Goal: Task Accomplishment & Management: Manage account settings

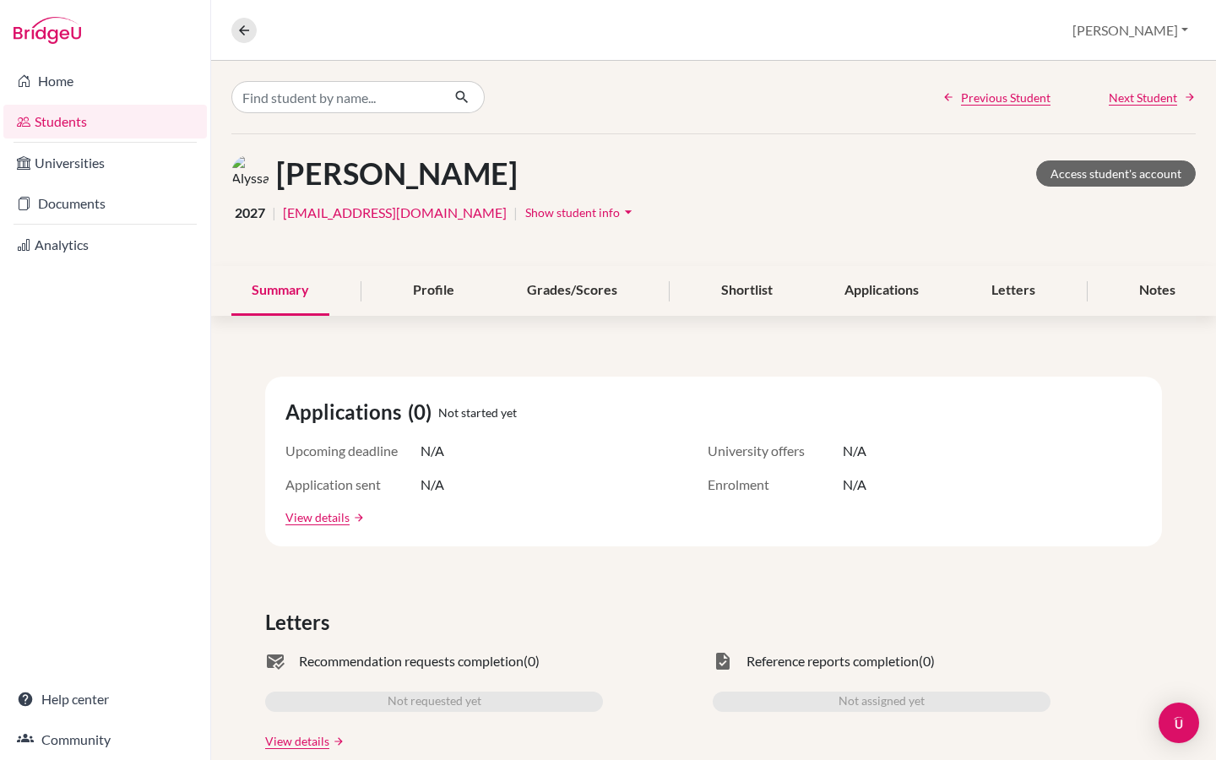
click at [65, 119] on link "Students" at bounding box center [105, 122] width 204 height 34
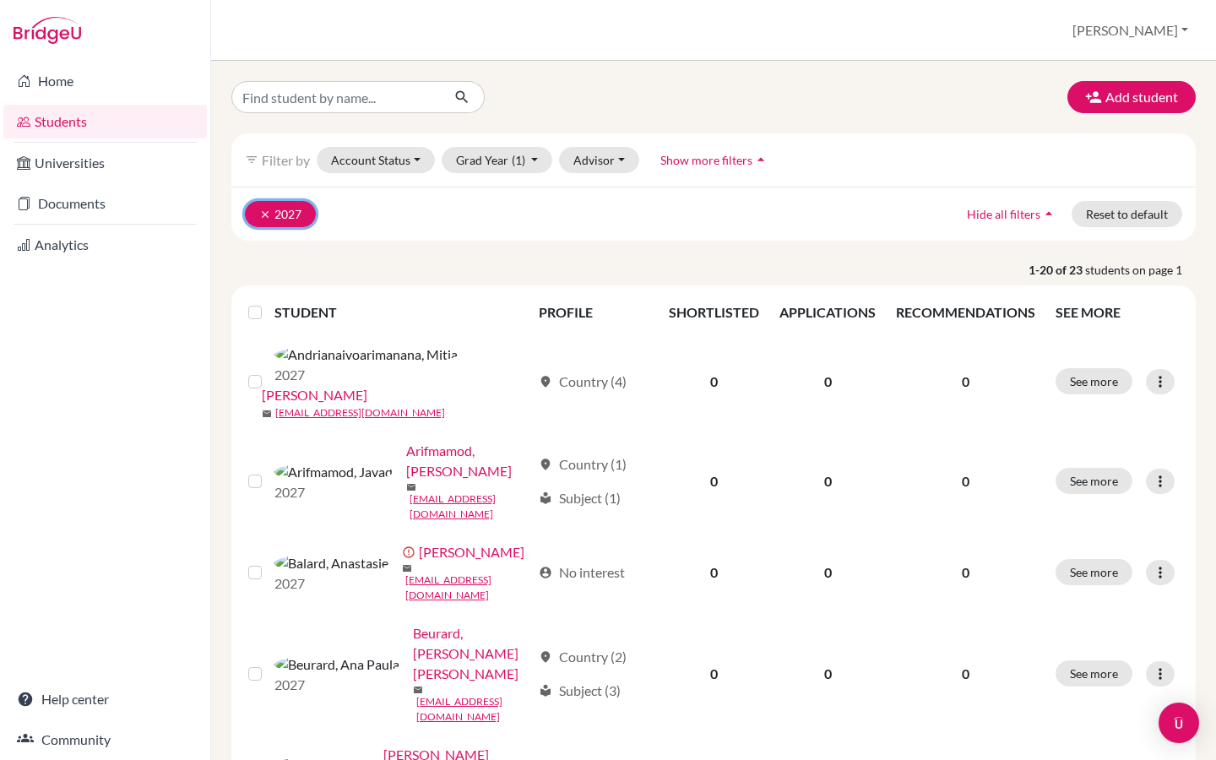
click at [262, 212] on icon "clear" at bounding box center [265, 215] width 12 height 12
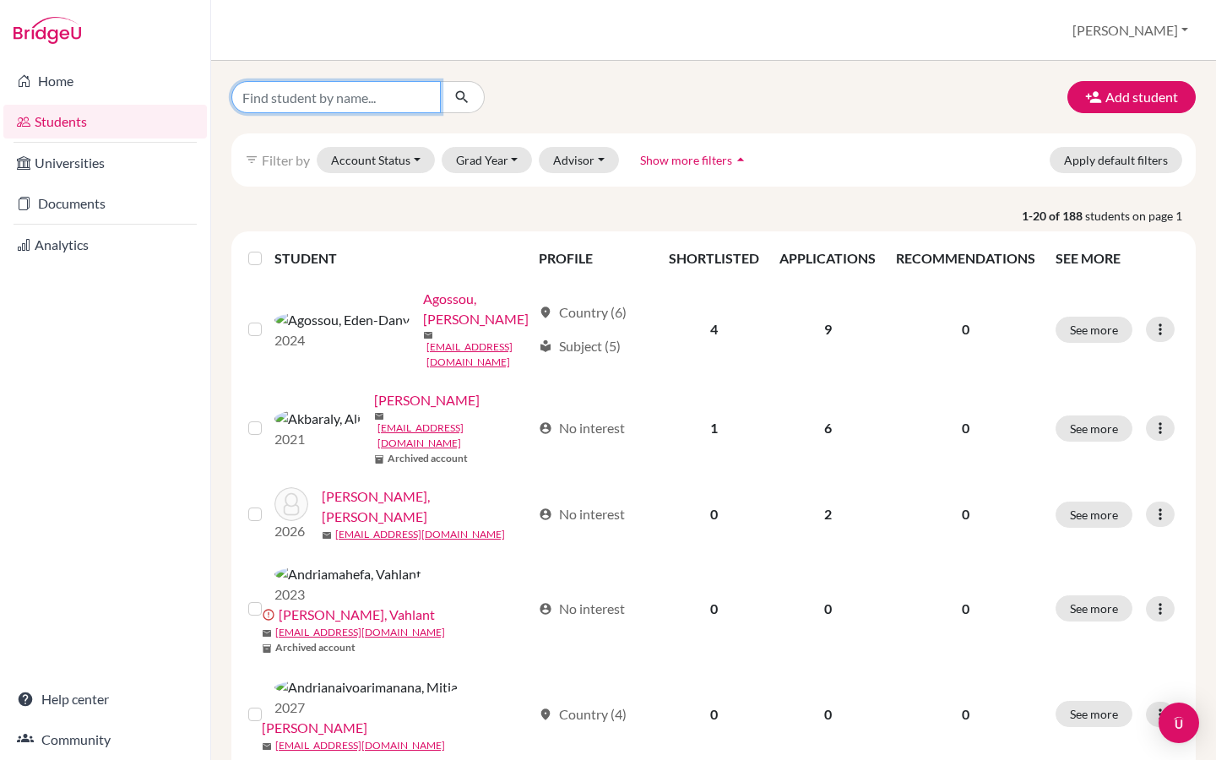
click at [345, 95] on input "Find student by name..." at bounding box center [335, 97] width 209 height 32
type input "2026"
click button "submit" at bounding box center [462, 97] width 45 height 32
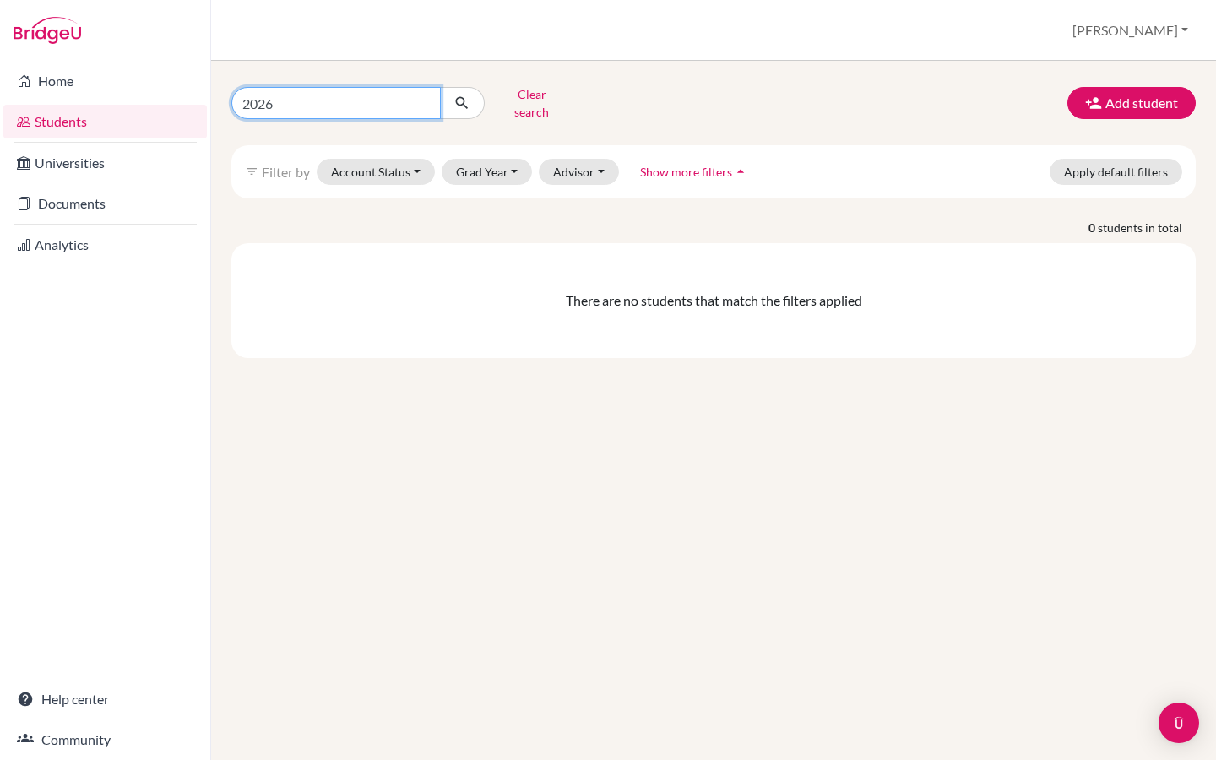
click at [427, 97] on input "2026" at bounding box center [335, 103] width 209 height 32
click at [470, 163] on button "Grad Year" at bounding box center [487, 172] width 91 height 26
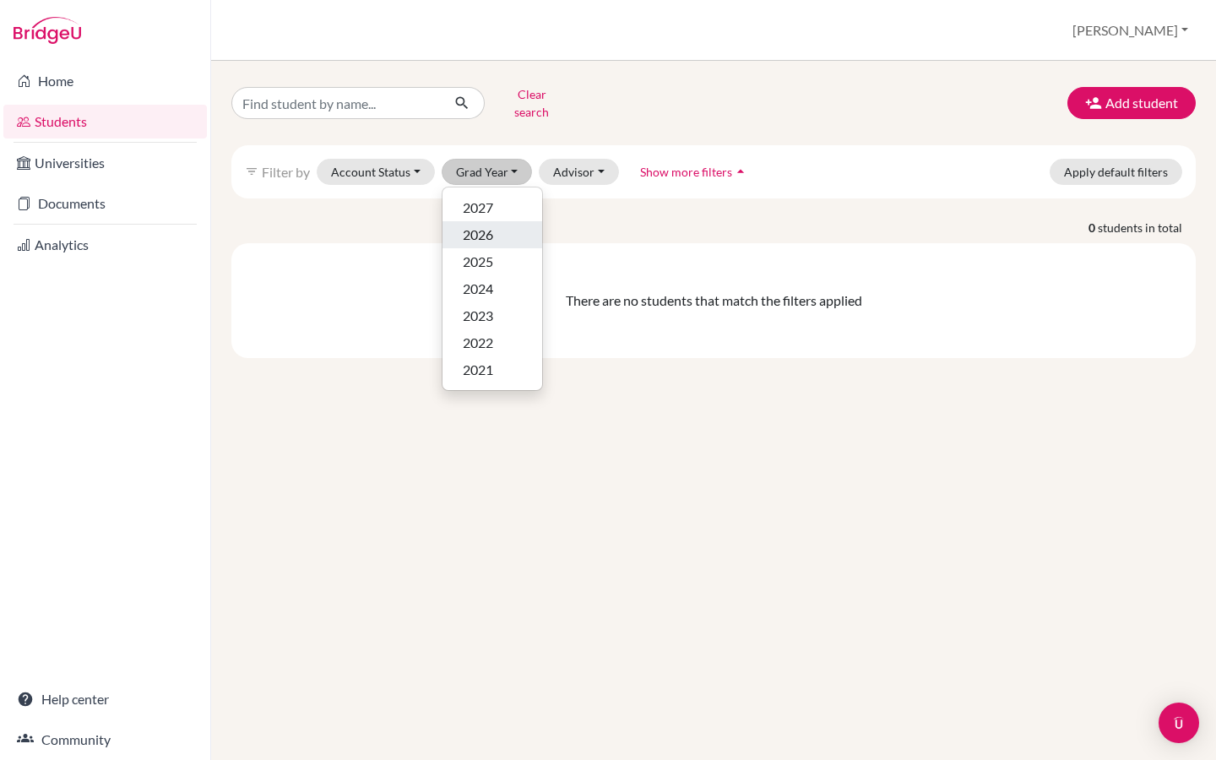
click at [468, 225] on span "2026" at bounding box center [478, 235] width 30 height 20
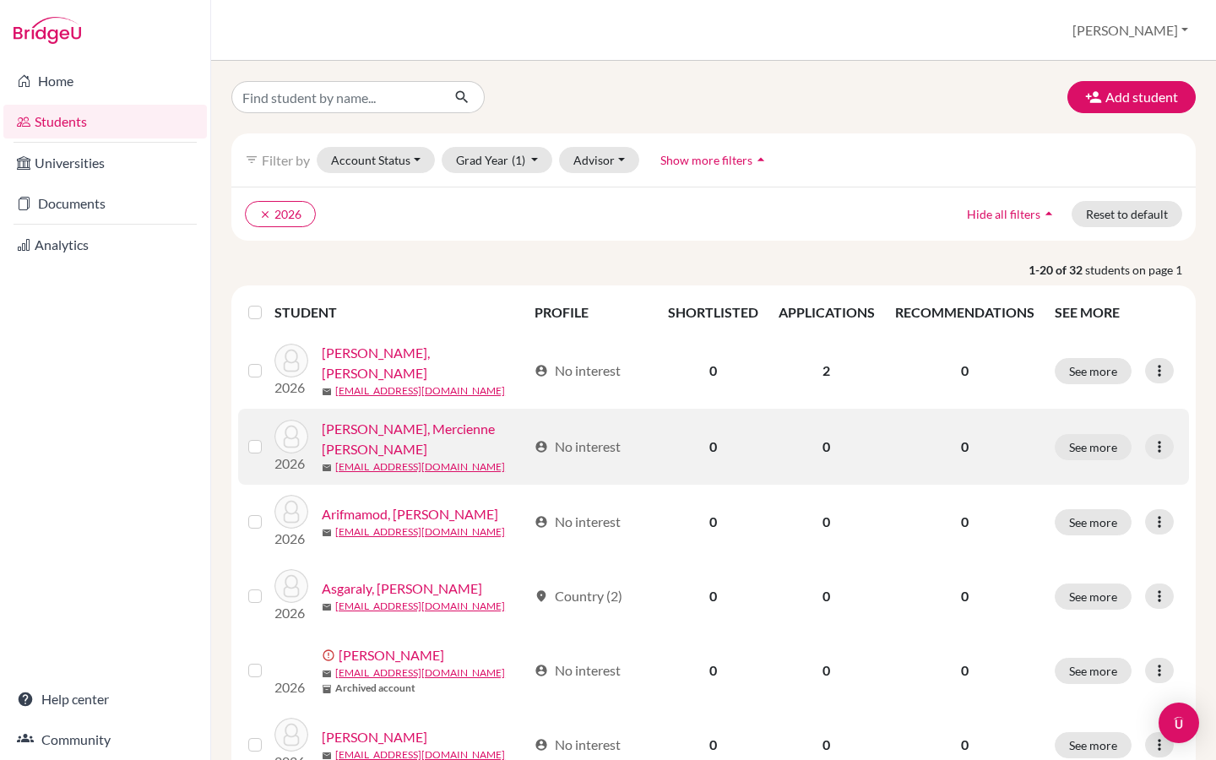
scroll to position [15, 0]
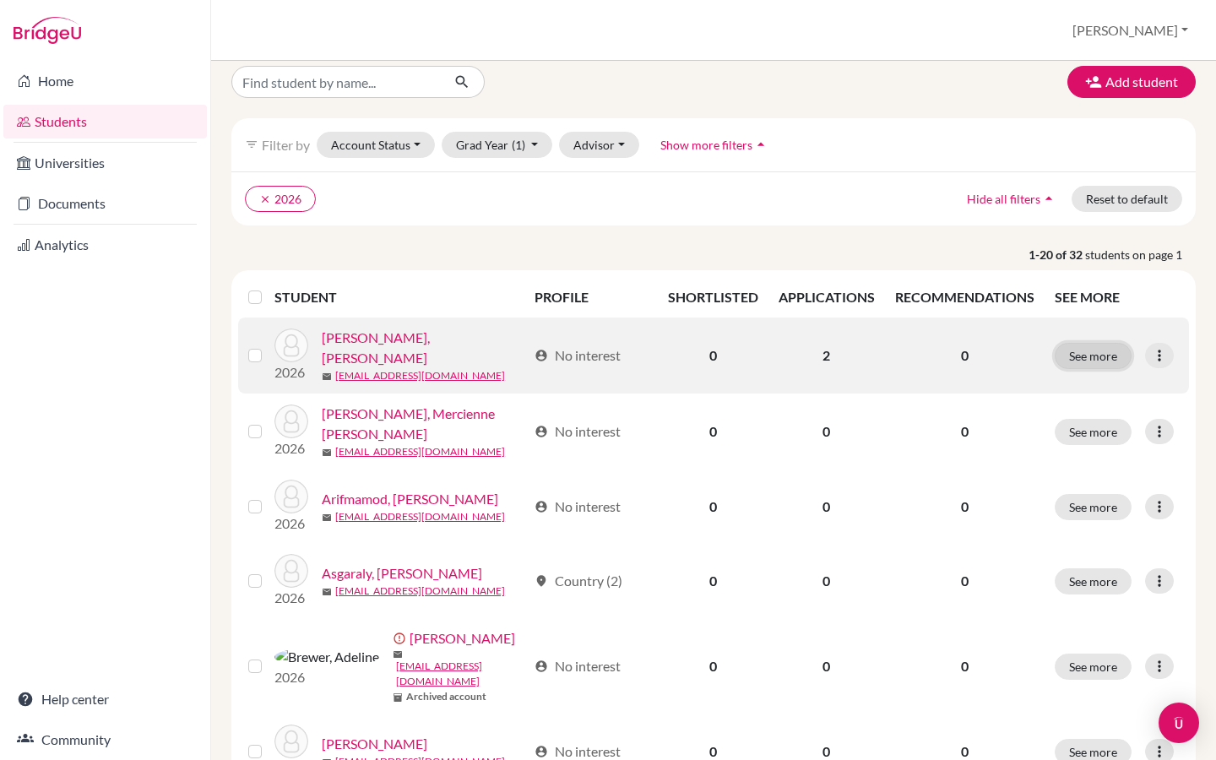
click at [1099, 356] on button "See more" at bounding box center [1093, 356] width 77 height 26
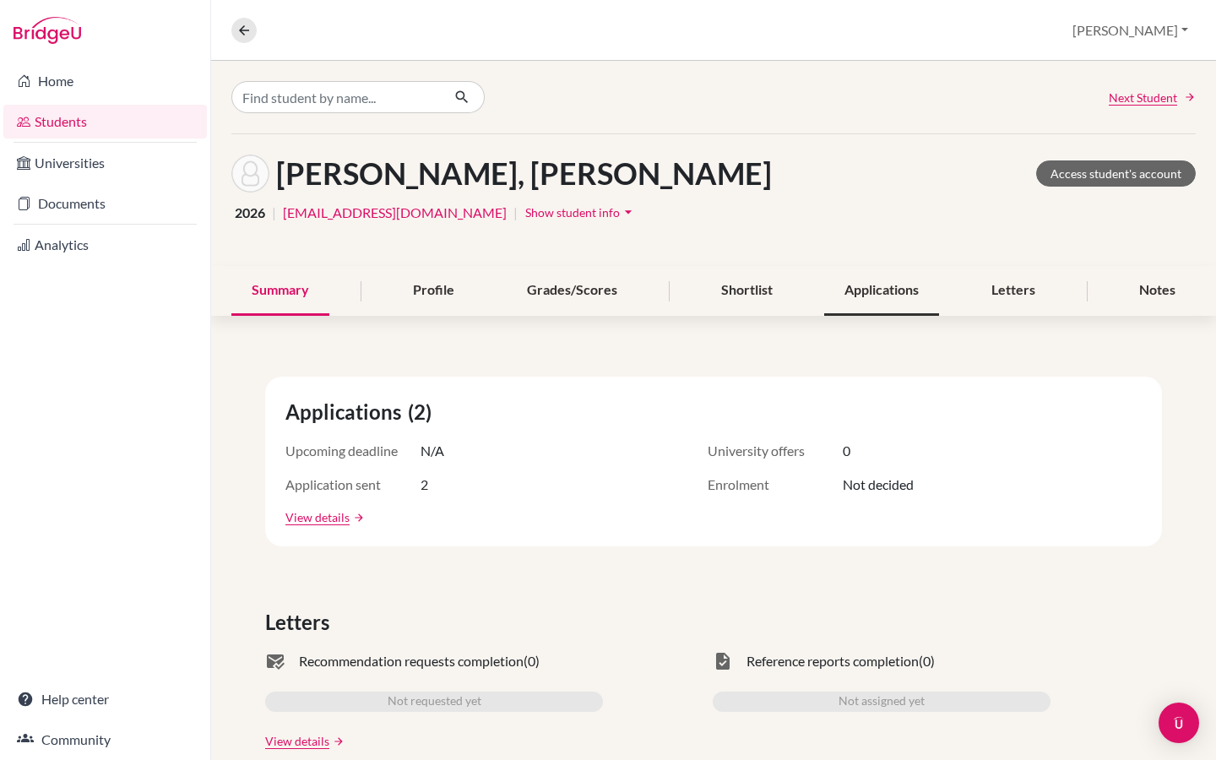
click at [870, 288] on div "Applications" at bounding box center [881, 291] width 115 height 50
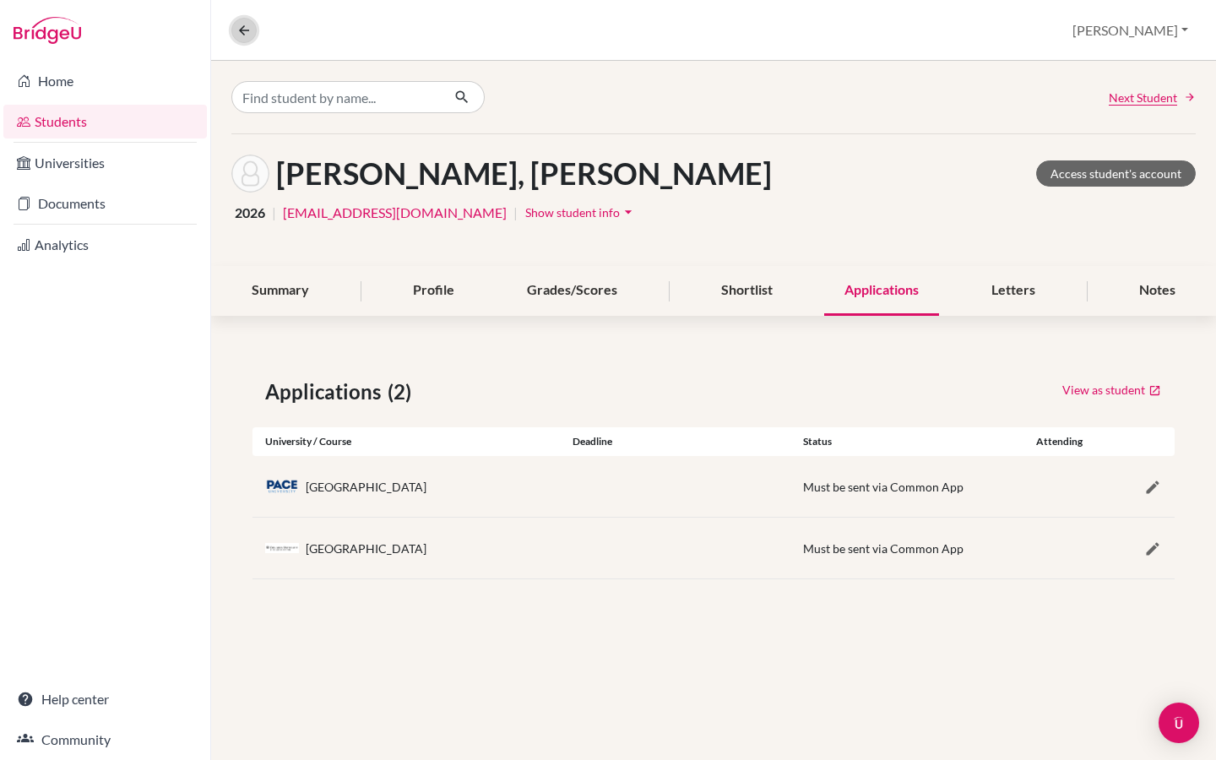
click at [243, 26] on icon at bounding box center [243, 30] width 15 height 15
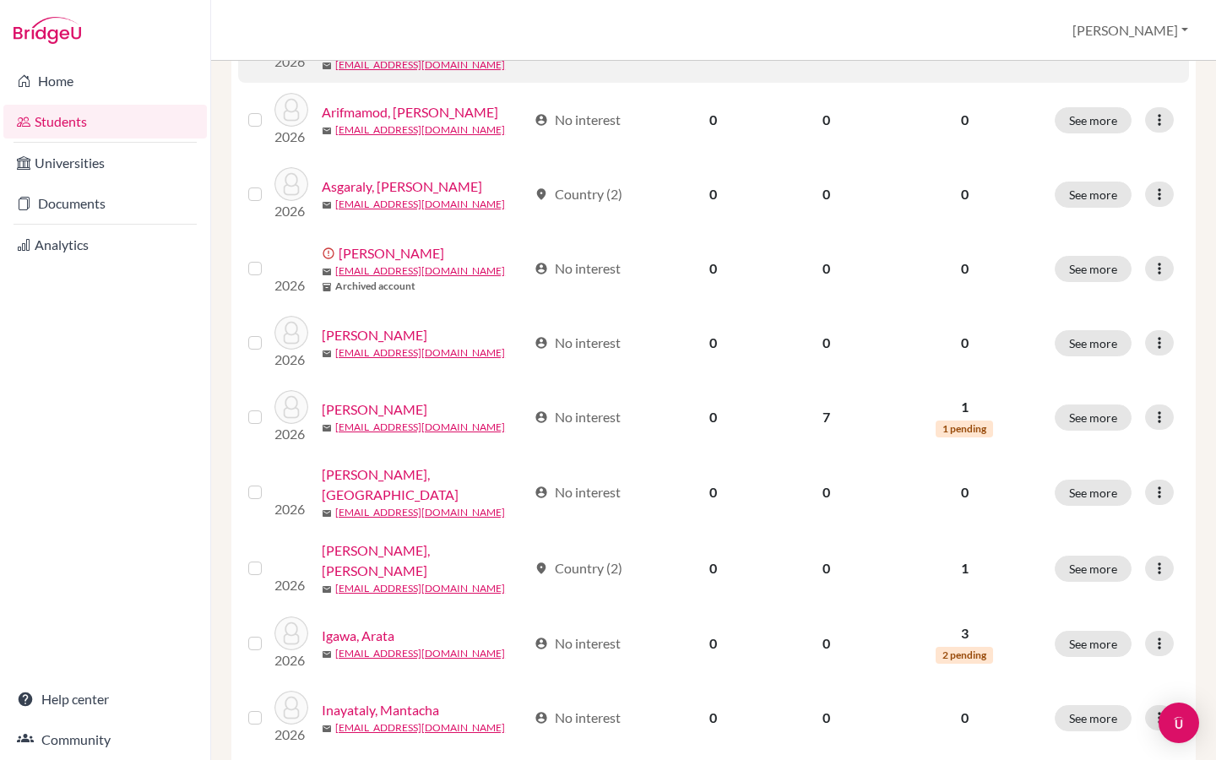
scroll to position [413, 0]
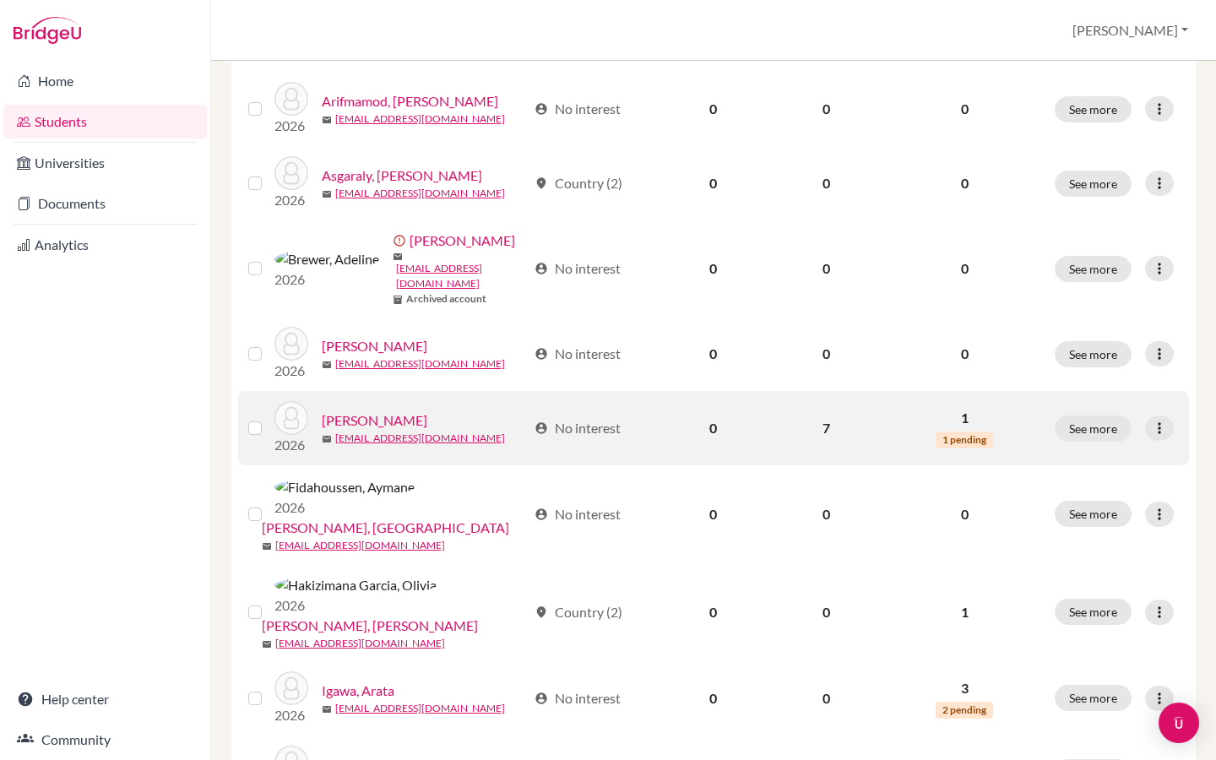
click at [960, 408] on p "1" at bounding box center [964, 418] width 139 height 20
click at [969, 432] on span "1 pending" at bounding box center [964, 440] width 57 height 17
click at [1110, 416] on button "See more" at bounding box center [1093, 429] width 77 height 26
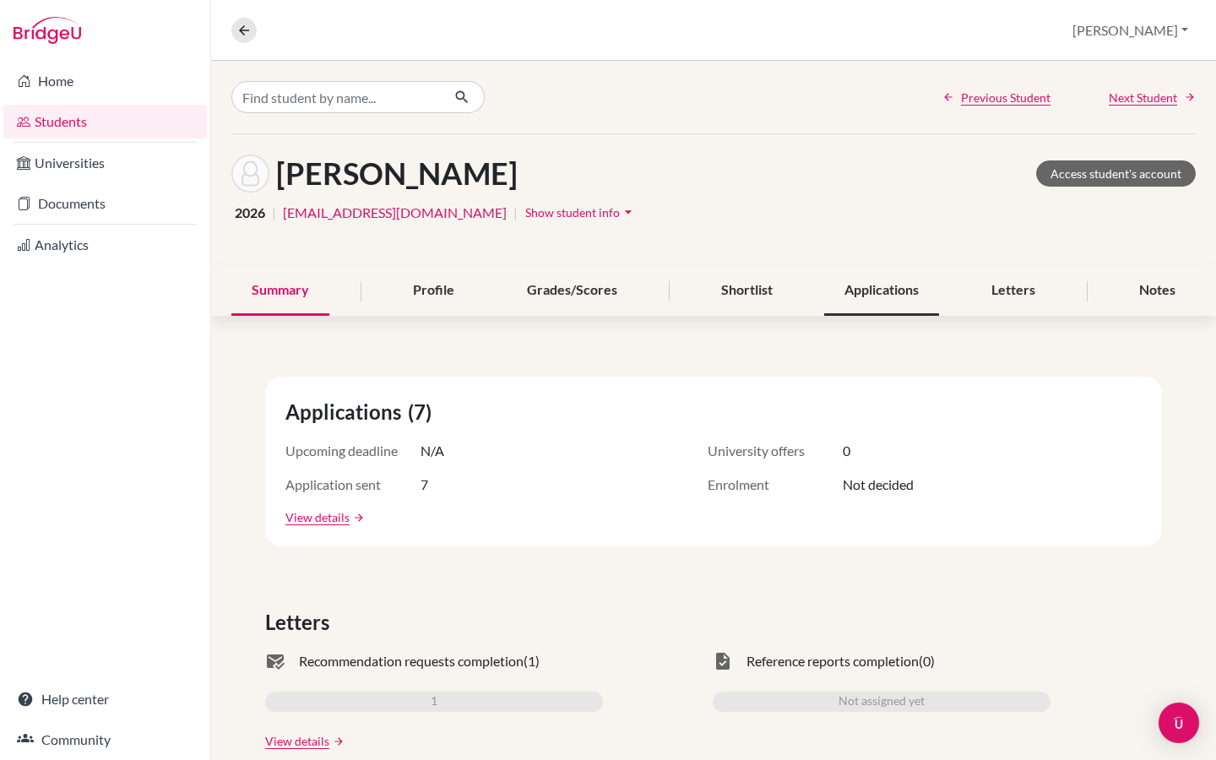
click at [874, 302] on div "Applications" at bounding box center [881, 291] width 115 height 50
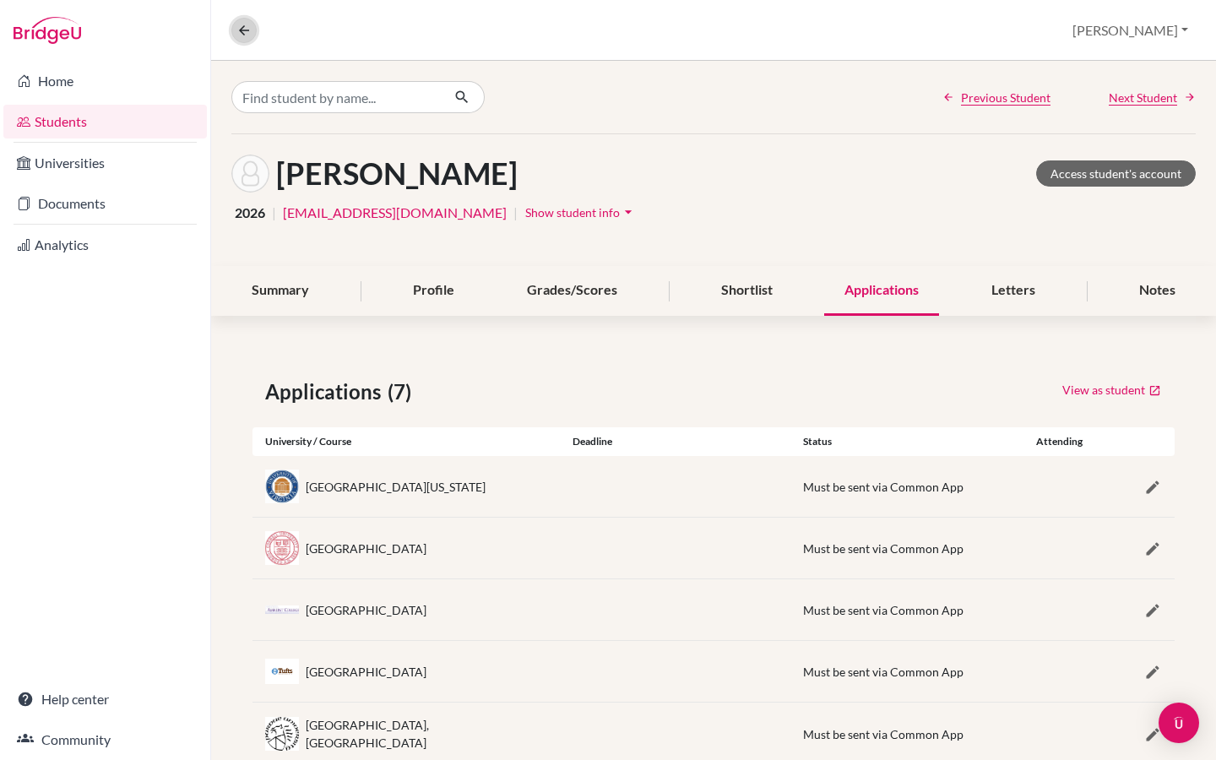
click at [247, 30] on icon at bounding box center [243, 30] width 15 height 15
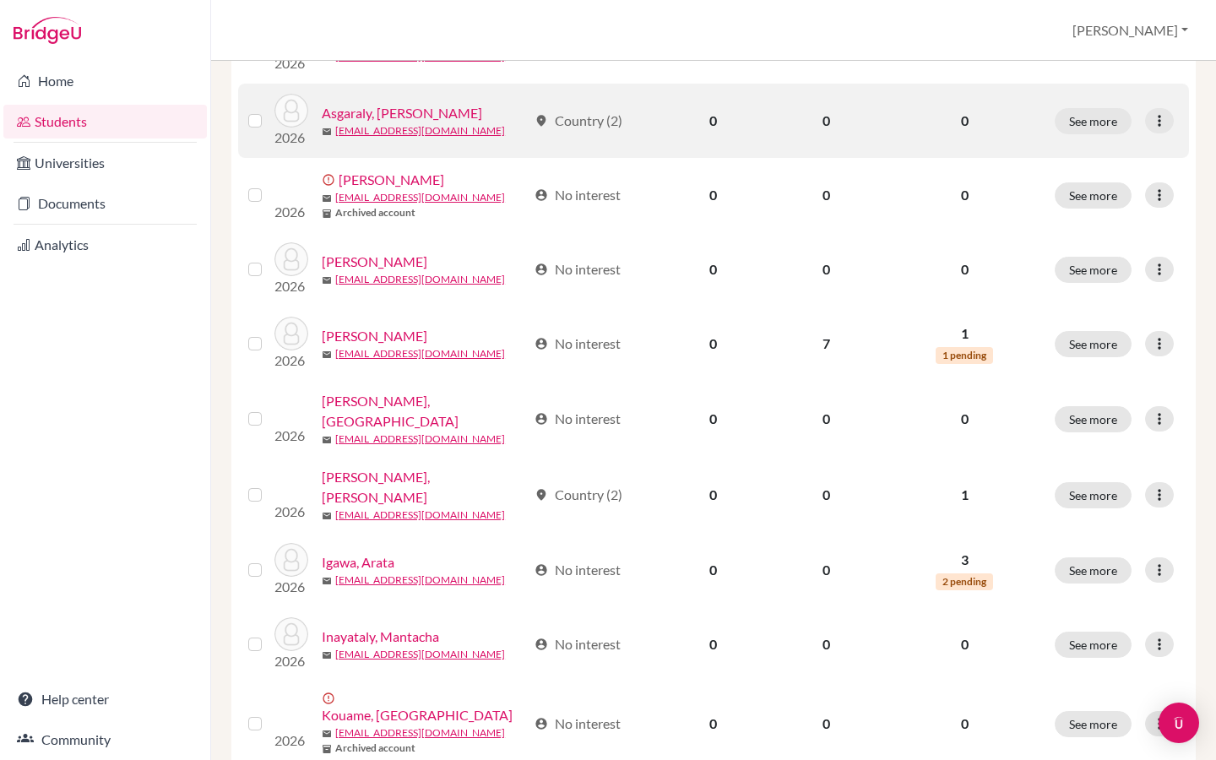
scroll to position [476, 0]
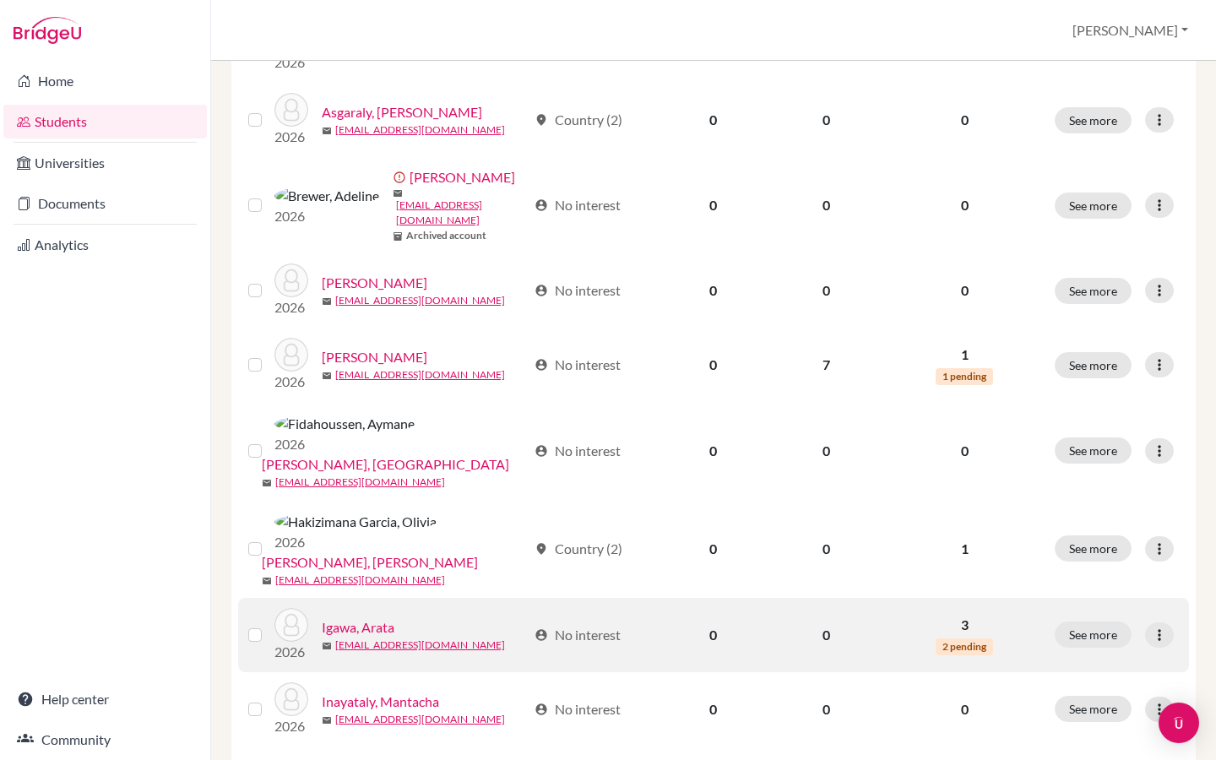
click at [963, 615] on p "3" at bounding box center [964, 625] width 139 height 20
click at [1165, 627] on icon at bounding box center [1159, 635] width 17 height 17
click at [1104, 595] on button "Edit student" at bounding box center [1086, 599] width 133 height 27
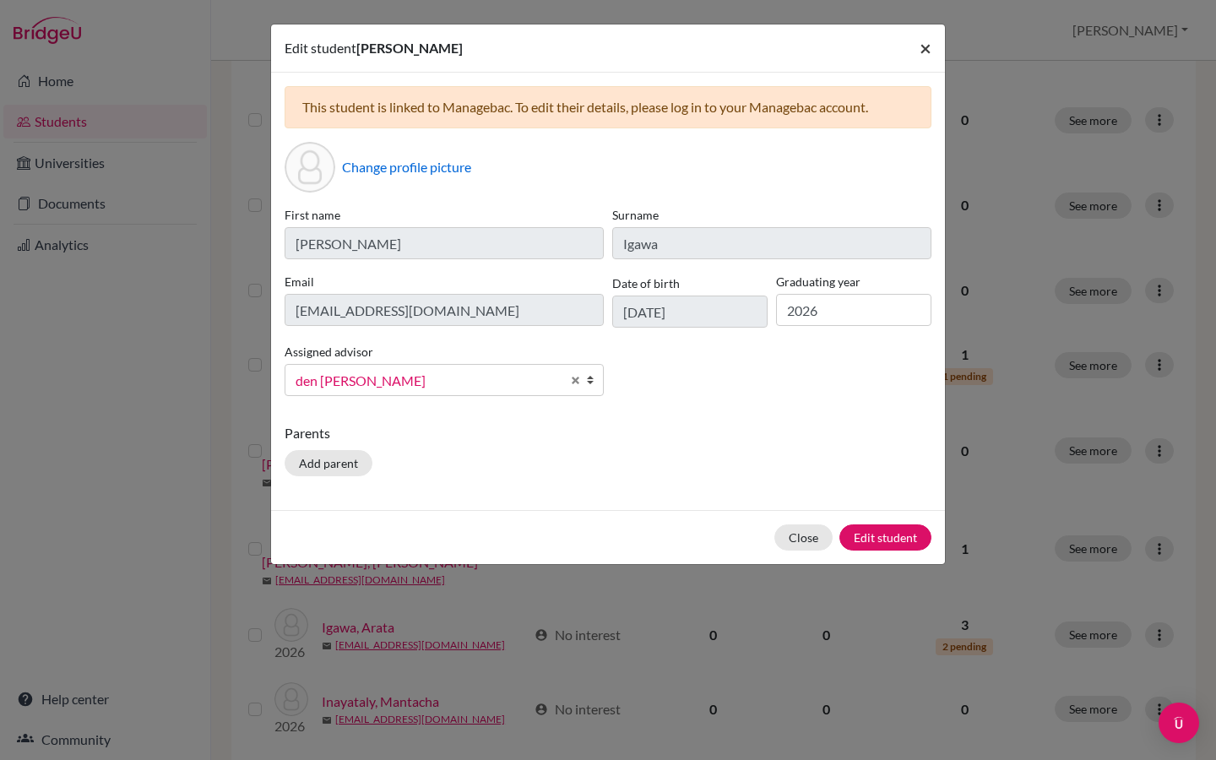
click at [926, 47] on span "×" at bounding box center [926, 47] width 12 height 24
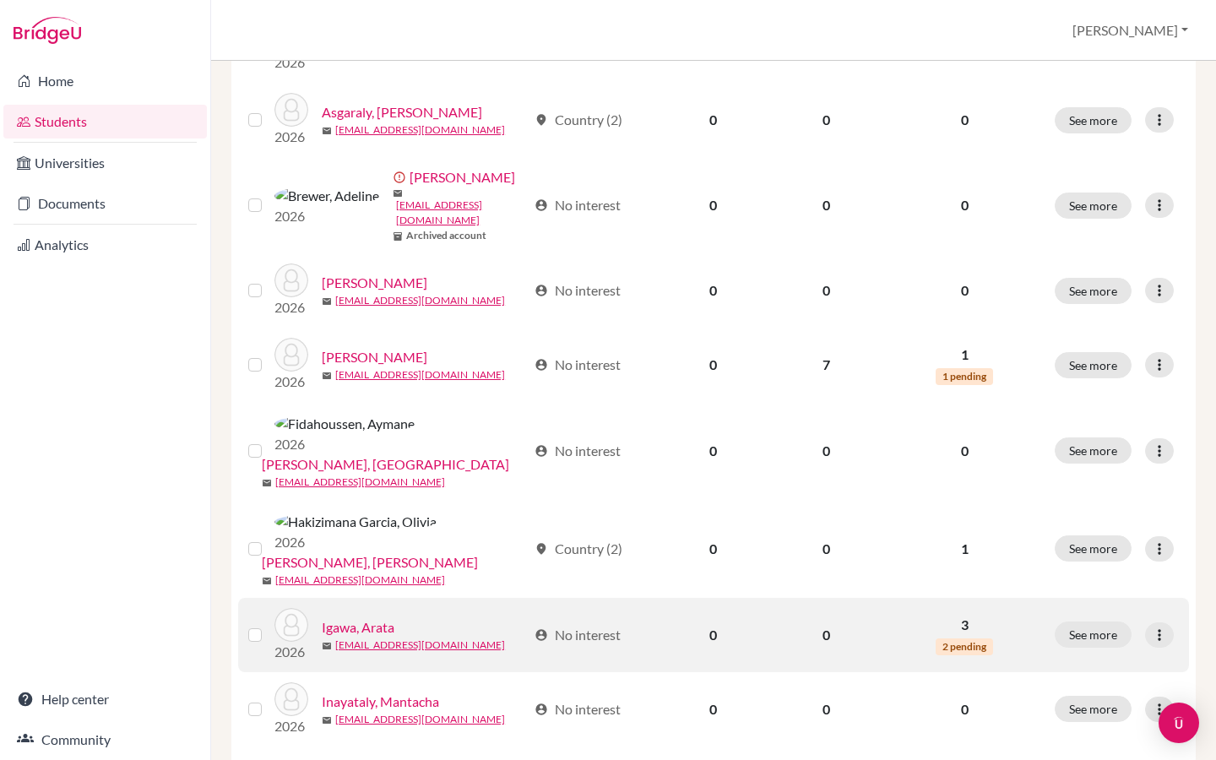
click at [269, 625] on label at bounding box center [269, 625] width 0 height 0
click at [0, 0] on input "checkbox" at bounding box center [0, 0] width 0 height 0
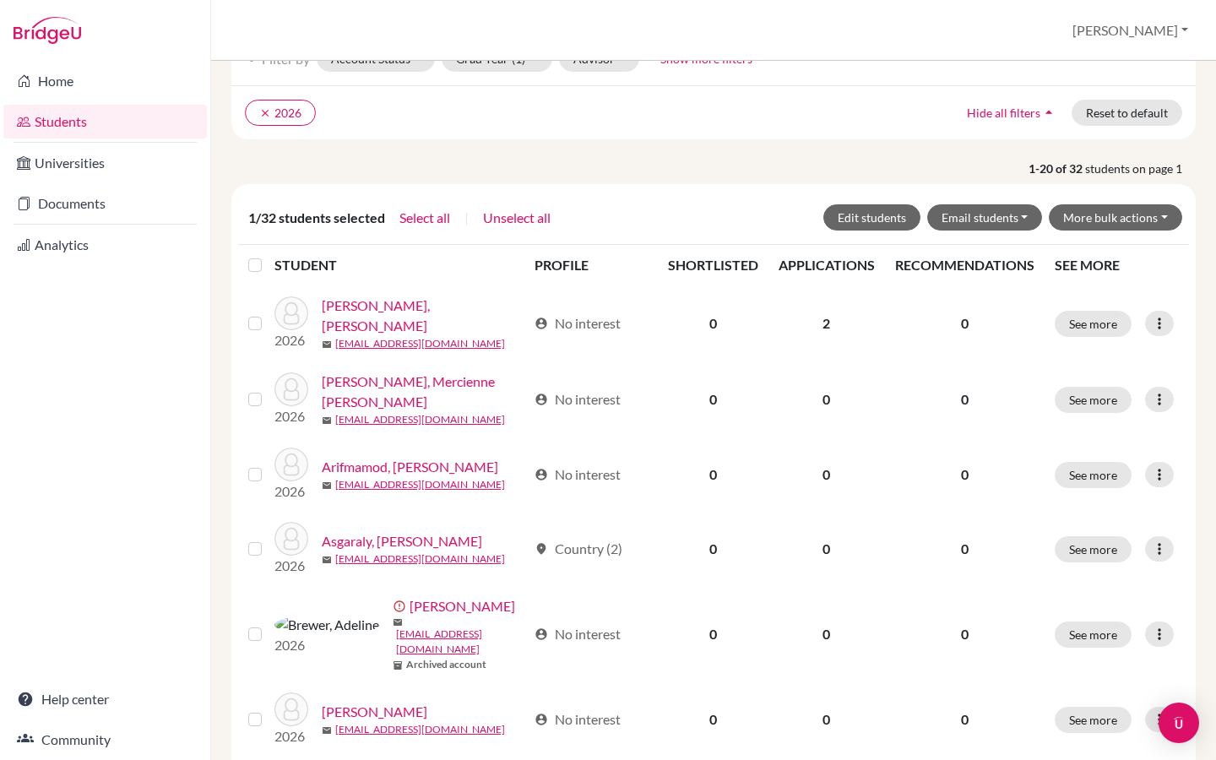
scroll to position [79, 0]
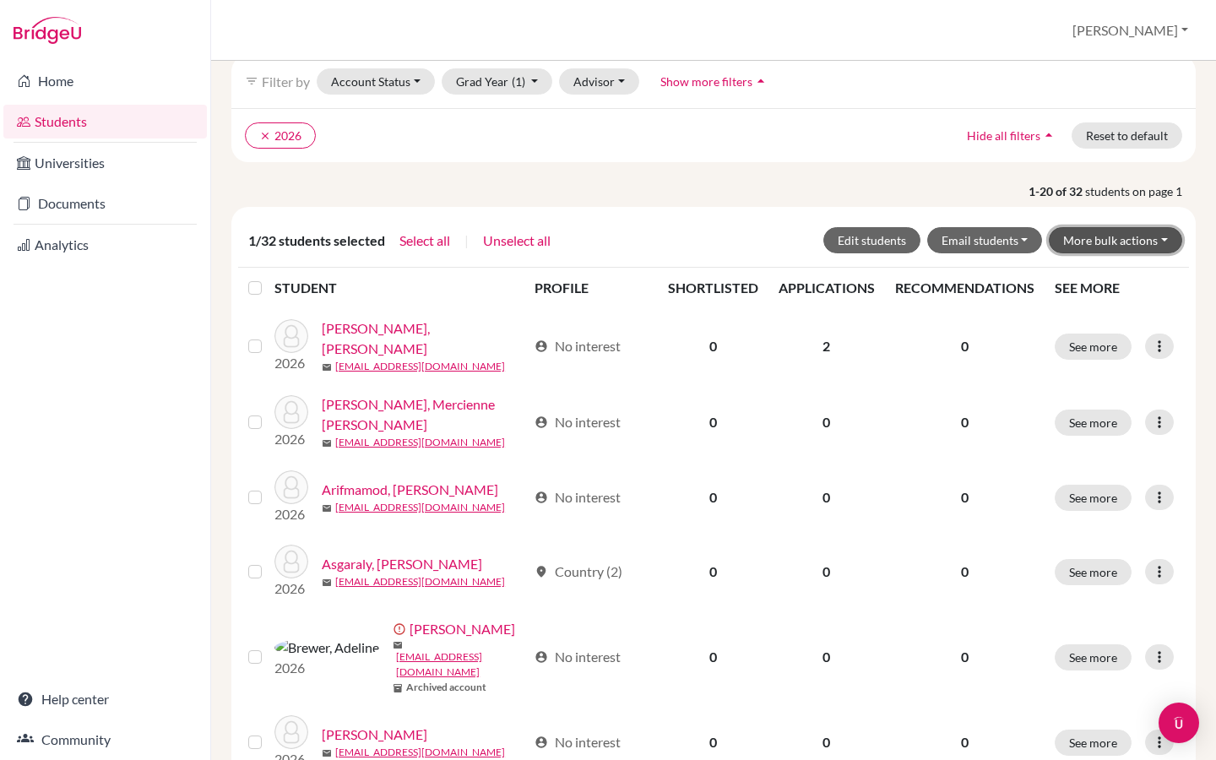
click at [1175, 242] on button "More bulk actions" at bounding box center [1115, 240] width 133 height 26
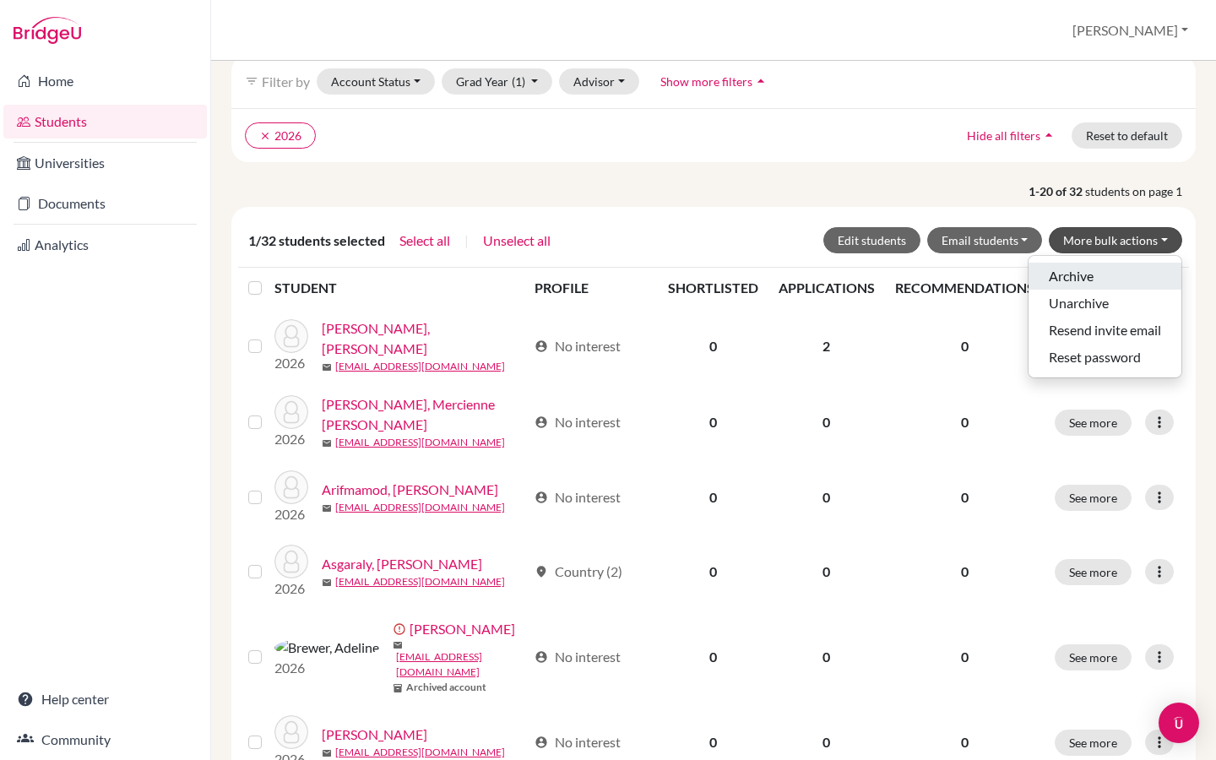
click at [1068, 275] on button "Archive" at bounding box center [1105, 276] width 153 height 27
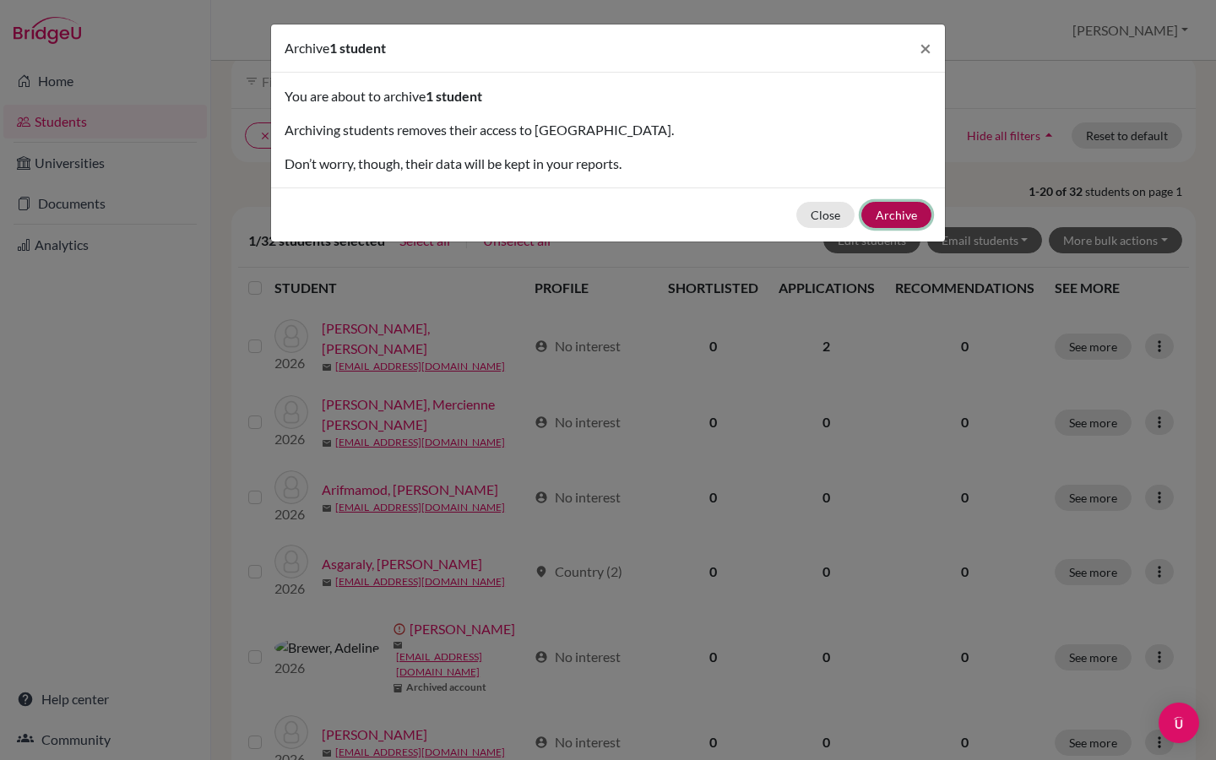
click at [901, 218] on button "Archive" at bounding box center [896, 215] width 70 height 26
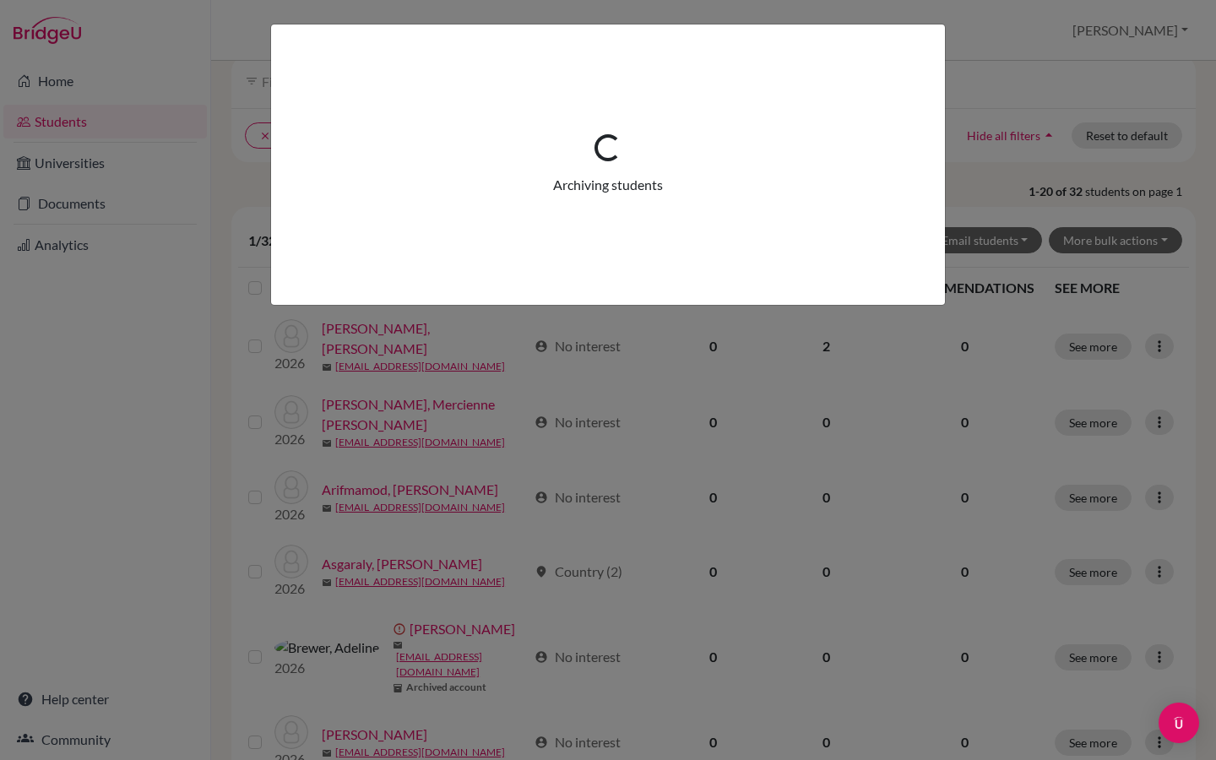
scroll to position [0, 0]
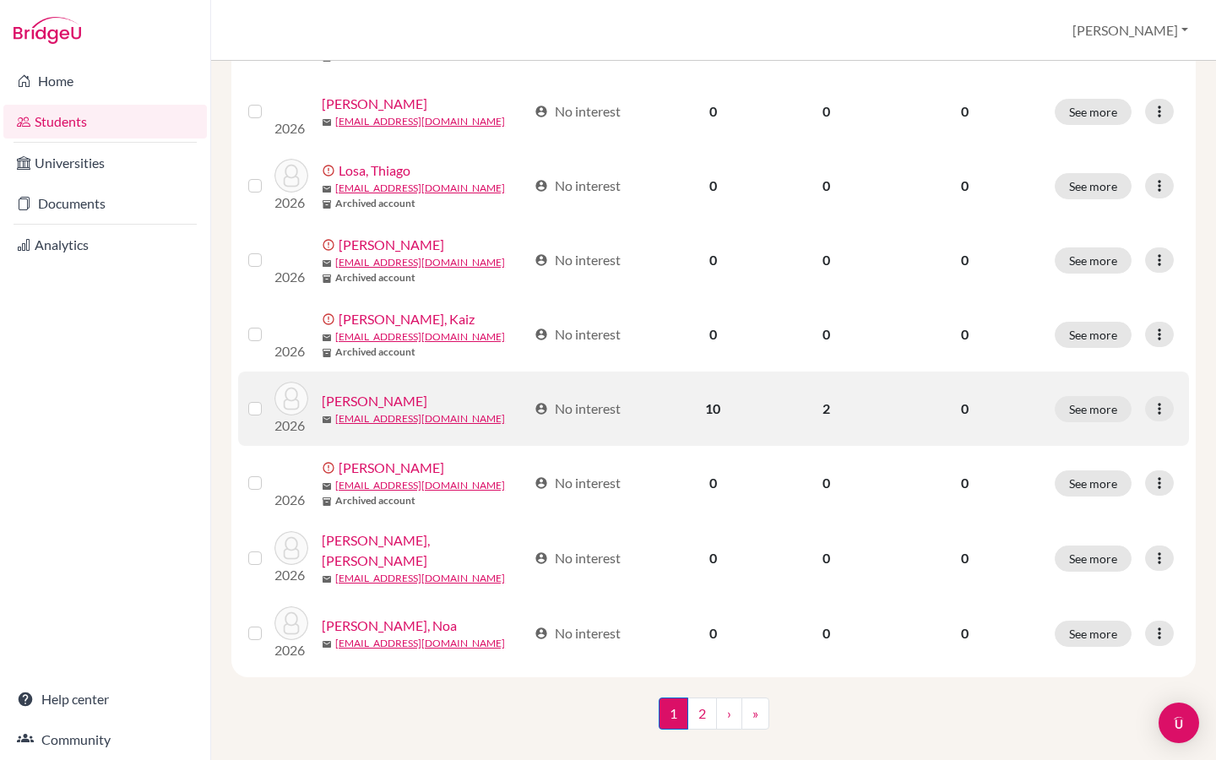
scroll to position [1234, 0]
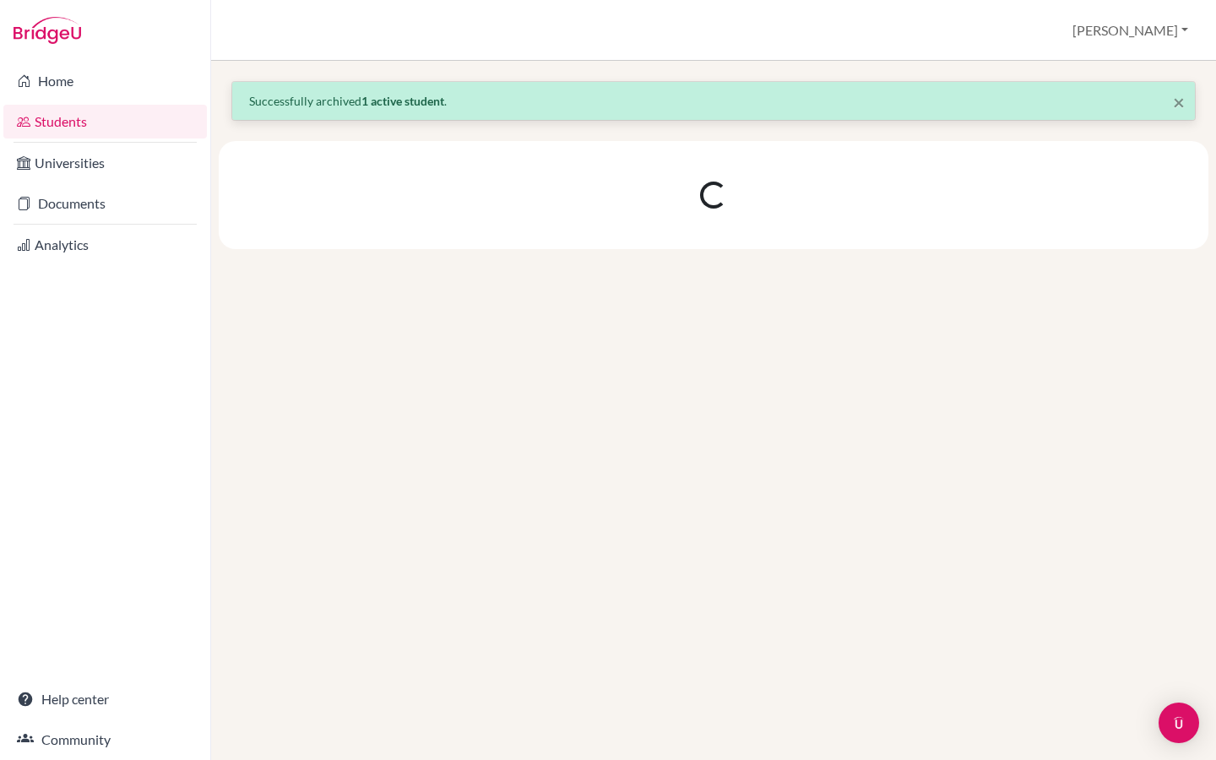
scroll to position [0, 0]
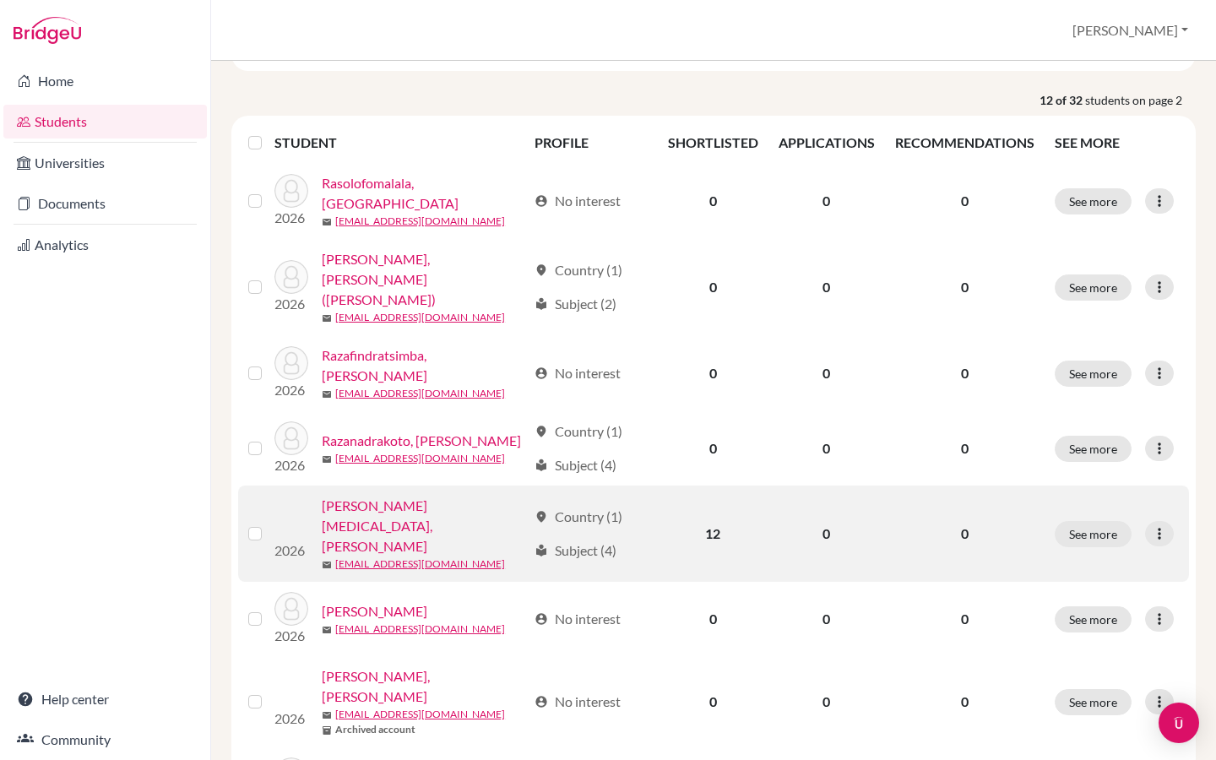
scroll to position [225, 0]
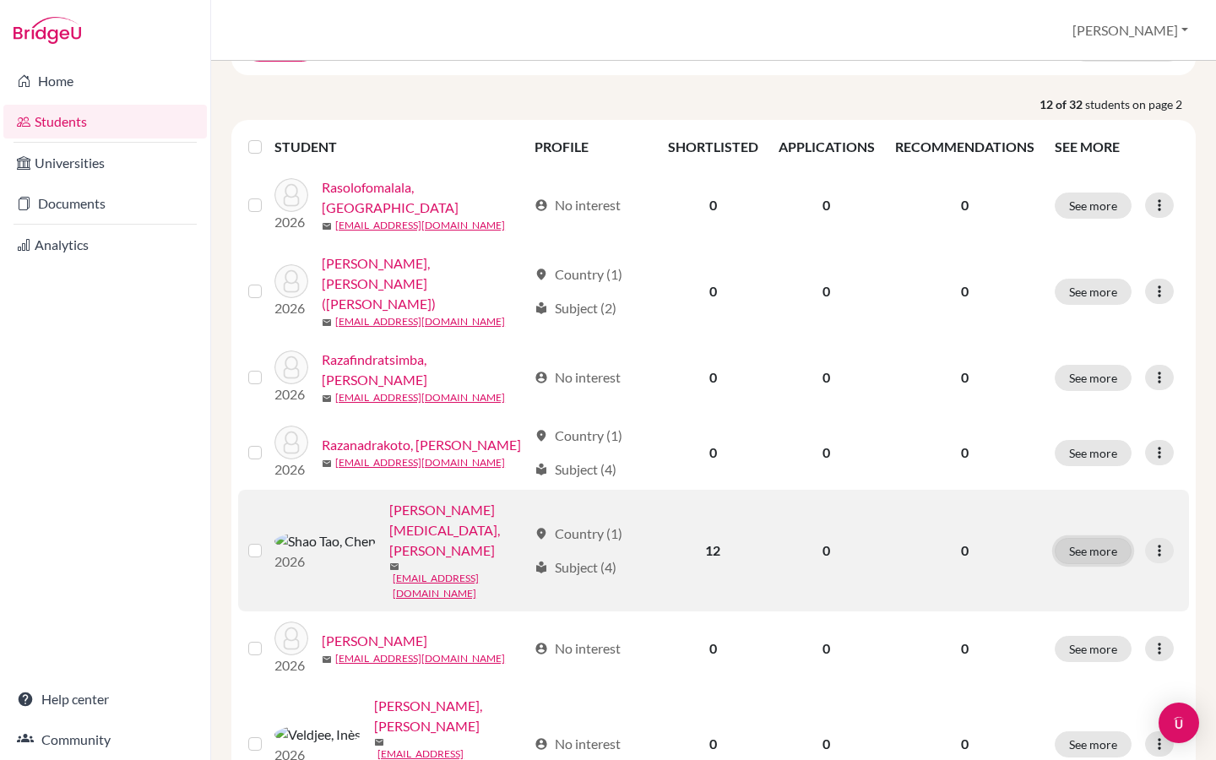
click at [1098, 538] on button "See more" at bounding box center [1093, 551] width 77 height 26
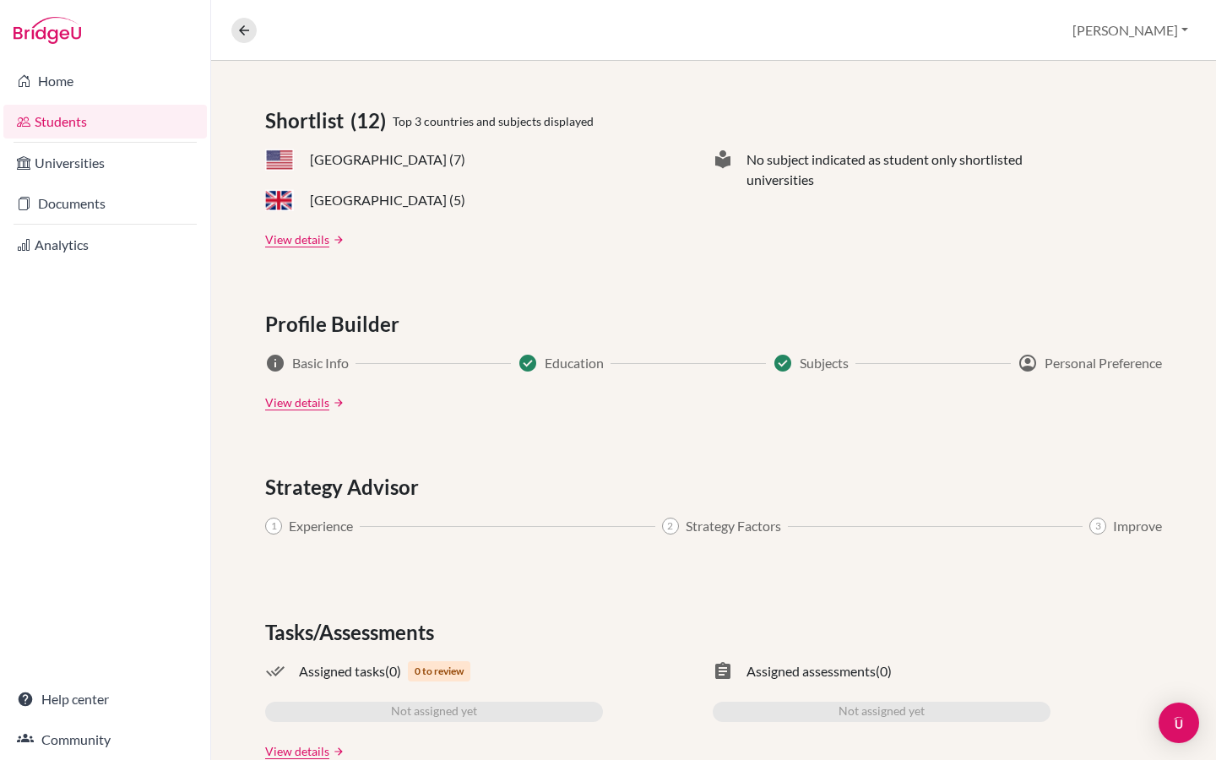
scroll to position [720, 0]
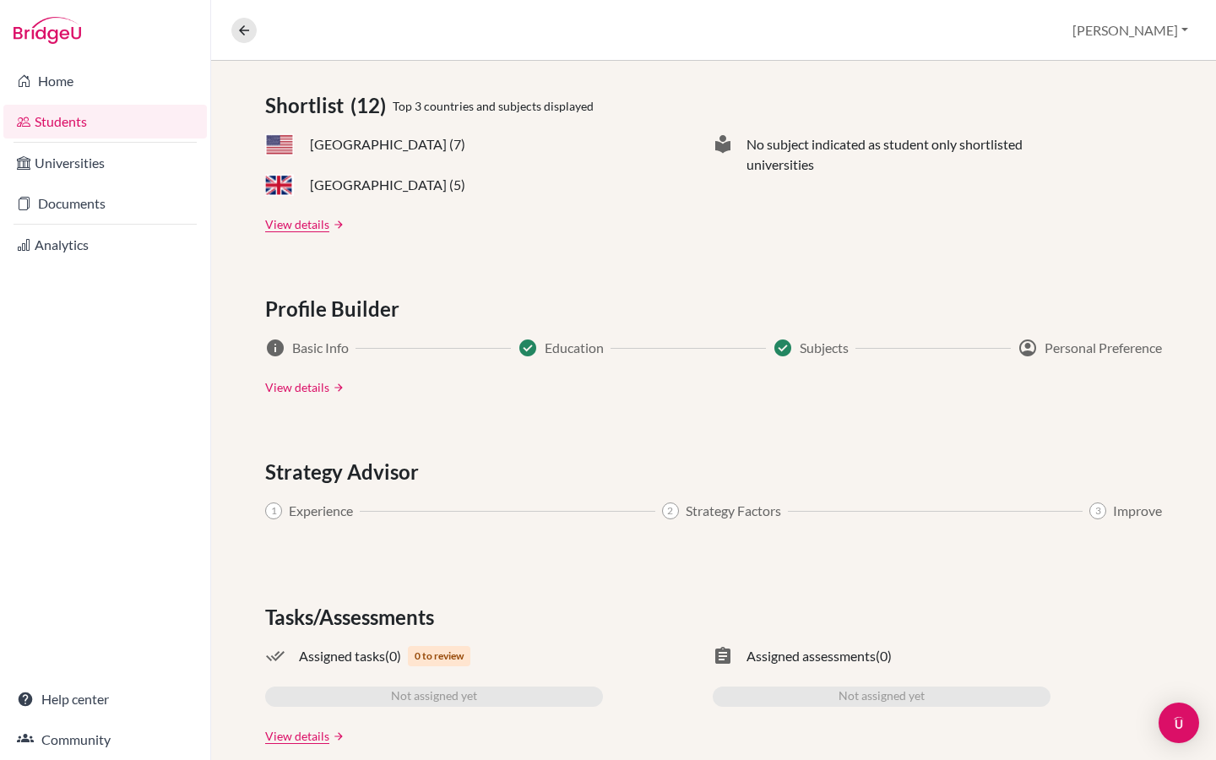
click at [305, 391] on link "View details" at bounding box center [297, 387] width 64 height 18
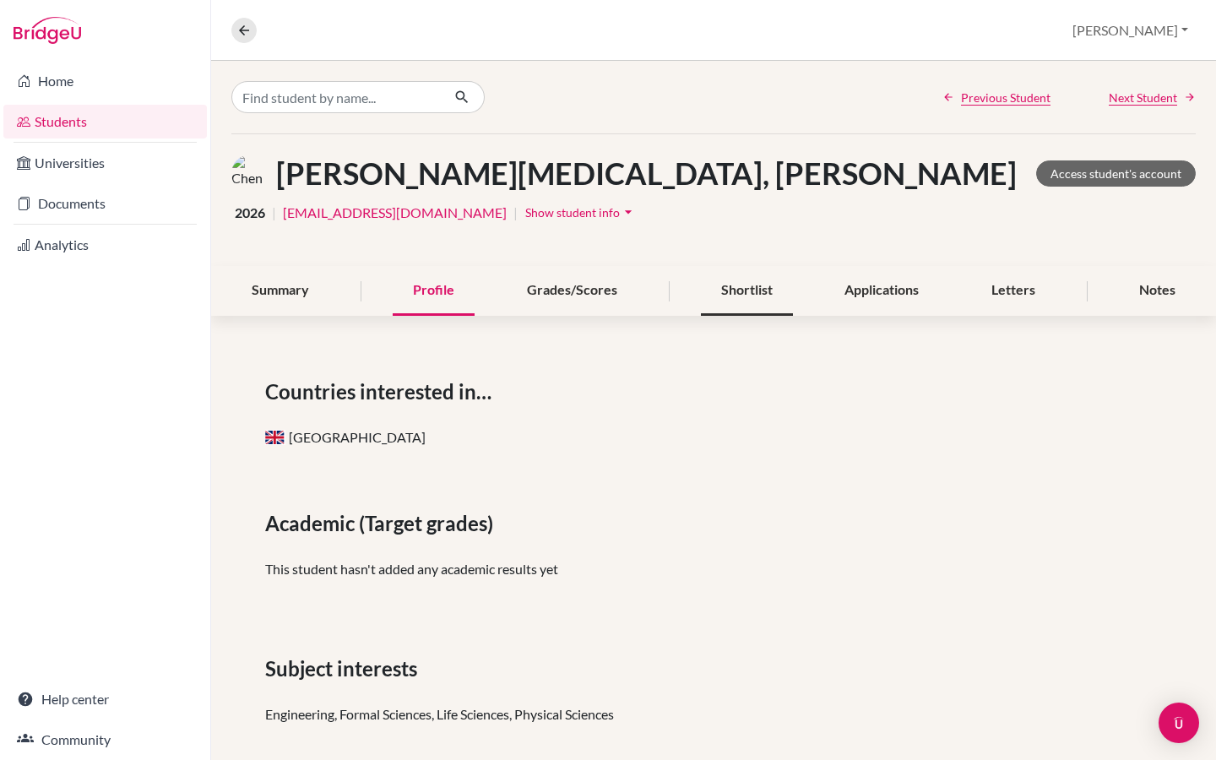
click at [751, 293] on div "Shortlist" at bounding box center [747, 291] width 92 height 50
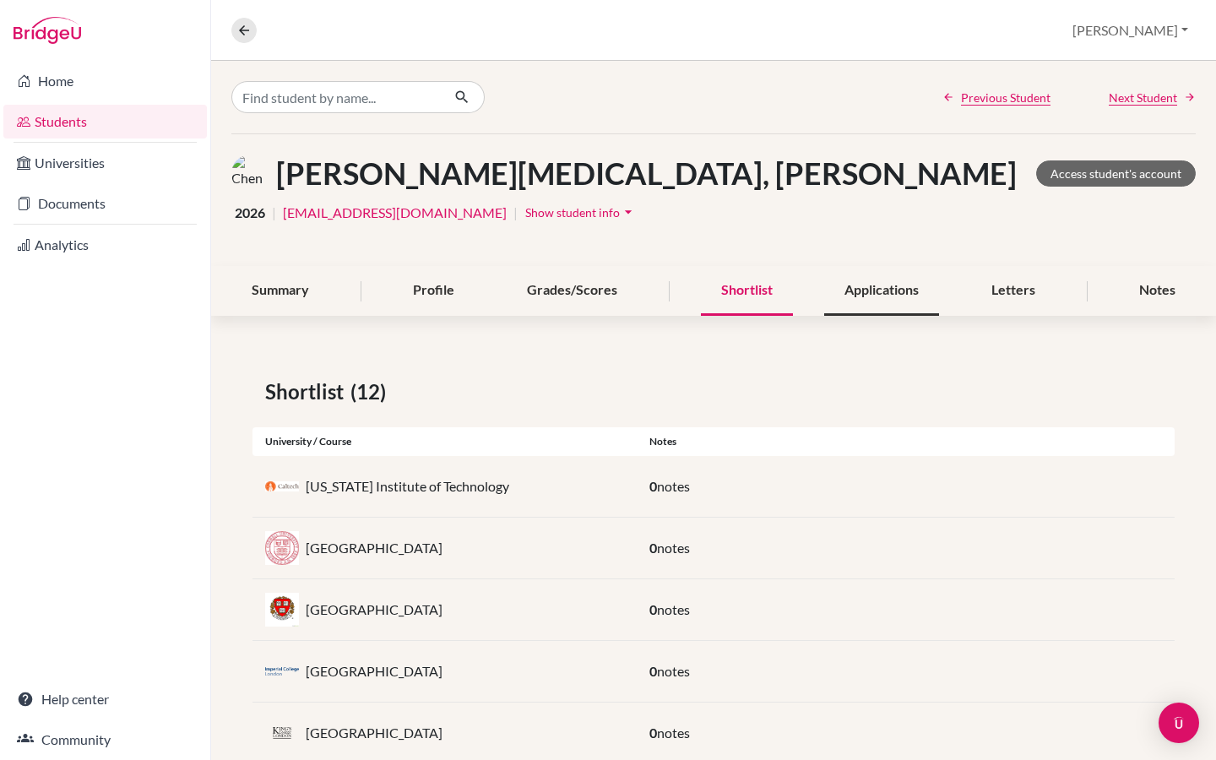
click at [888, 299] on div "Applications" at bounding box center [881, 291] width 115 height 50
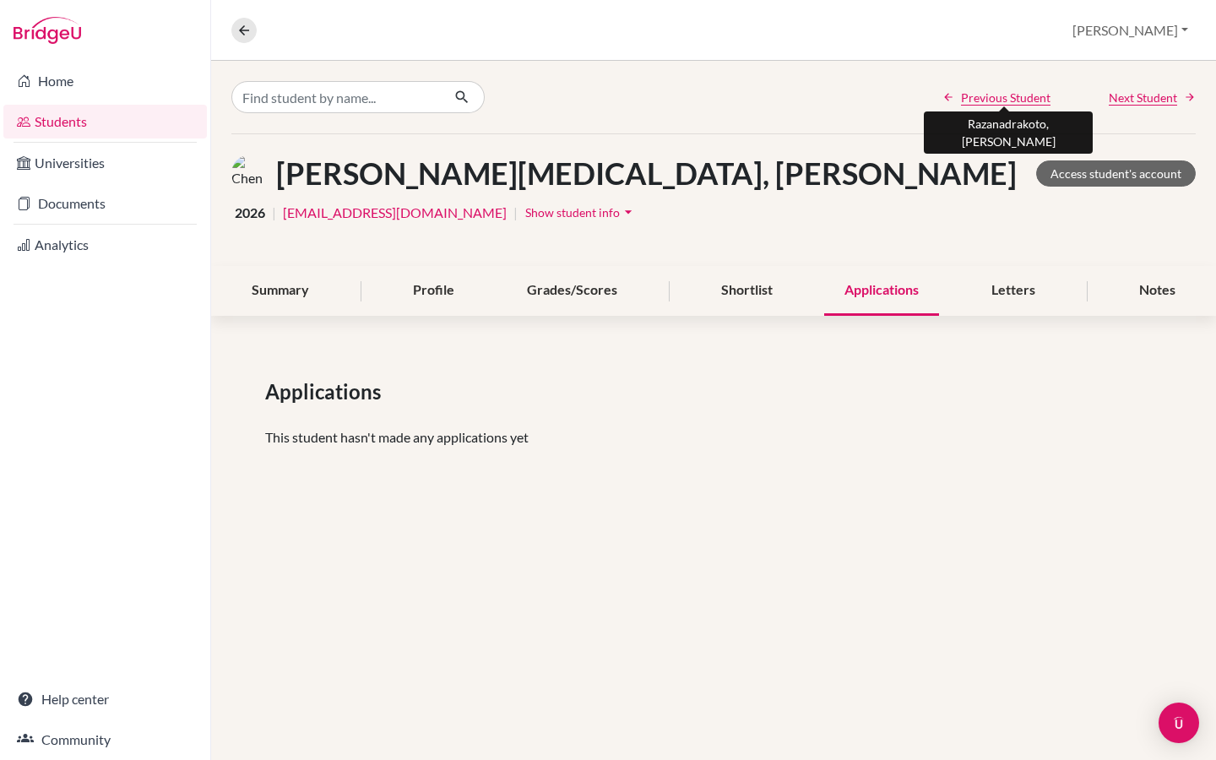
click at [984, 95] on span "Previous Student" at bounding box center [1006, 98] width 90 height 18
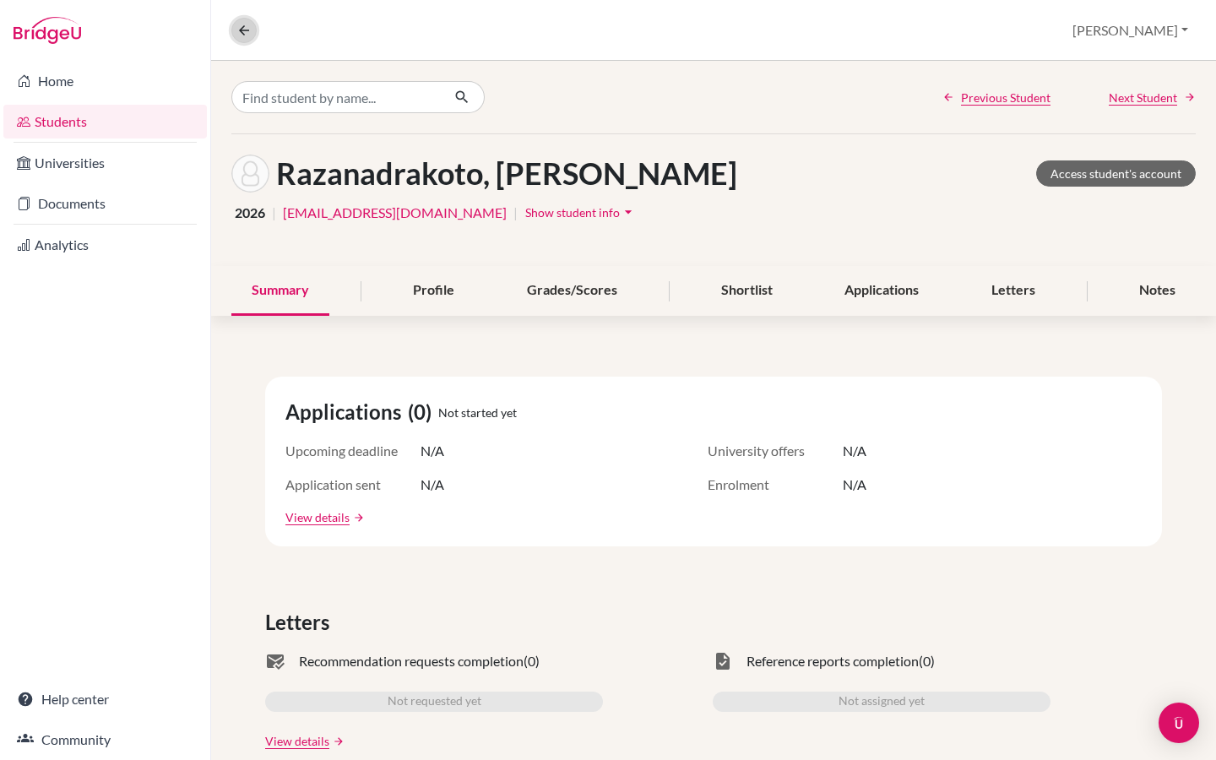
click at [244, 28] on icon at bounding box center [243, 30] width 15 height 15
